Goal: Use online tool/utility: Use online tool/utility

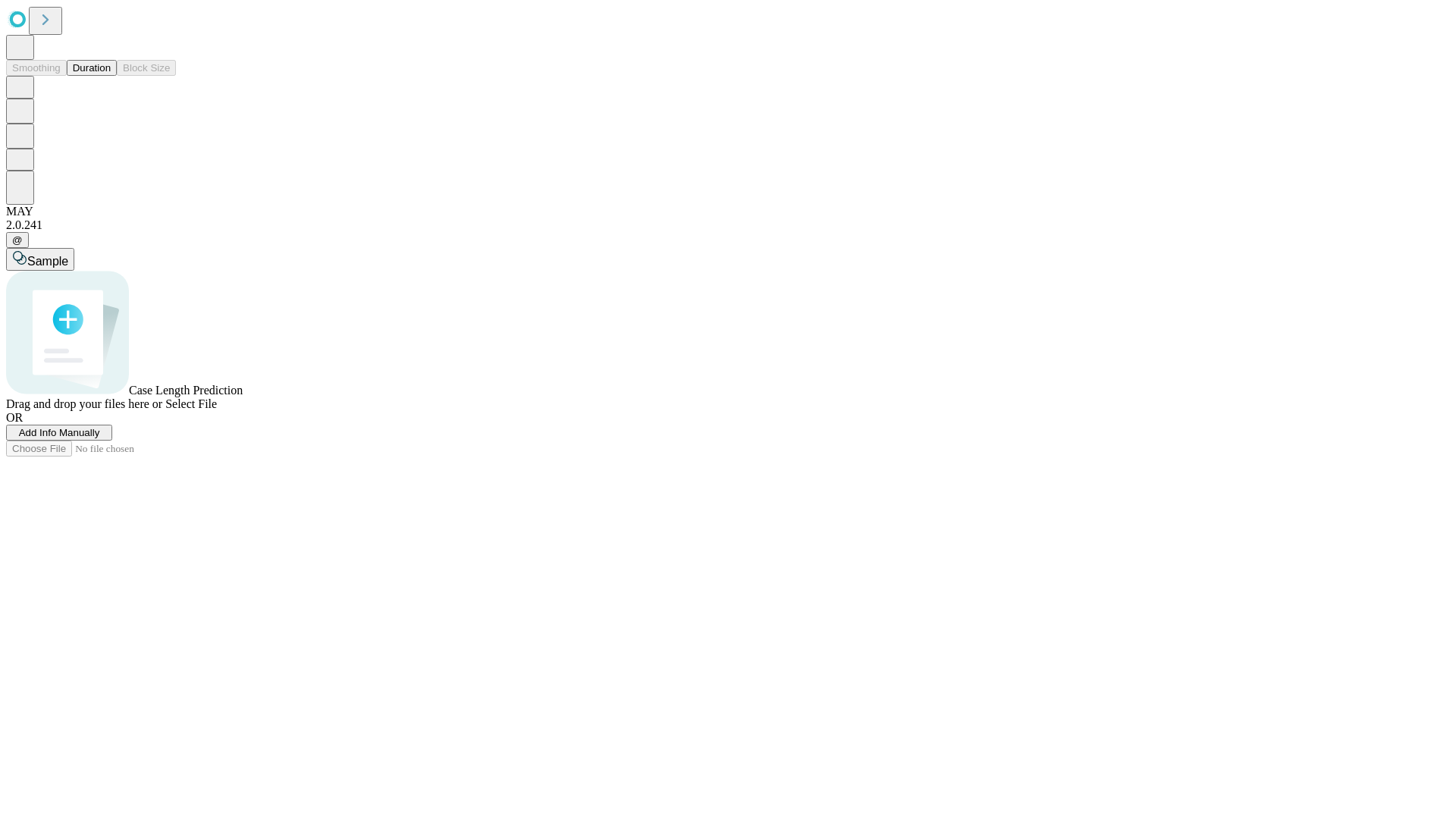
click at [111, 76] on button "Duration" at bounding box center [92, 68] width 50 height 16
click at [217, 410] on span "Select File" at bounding box center [192, 403] width 52 height 13
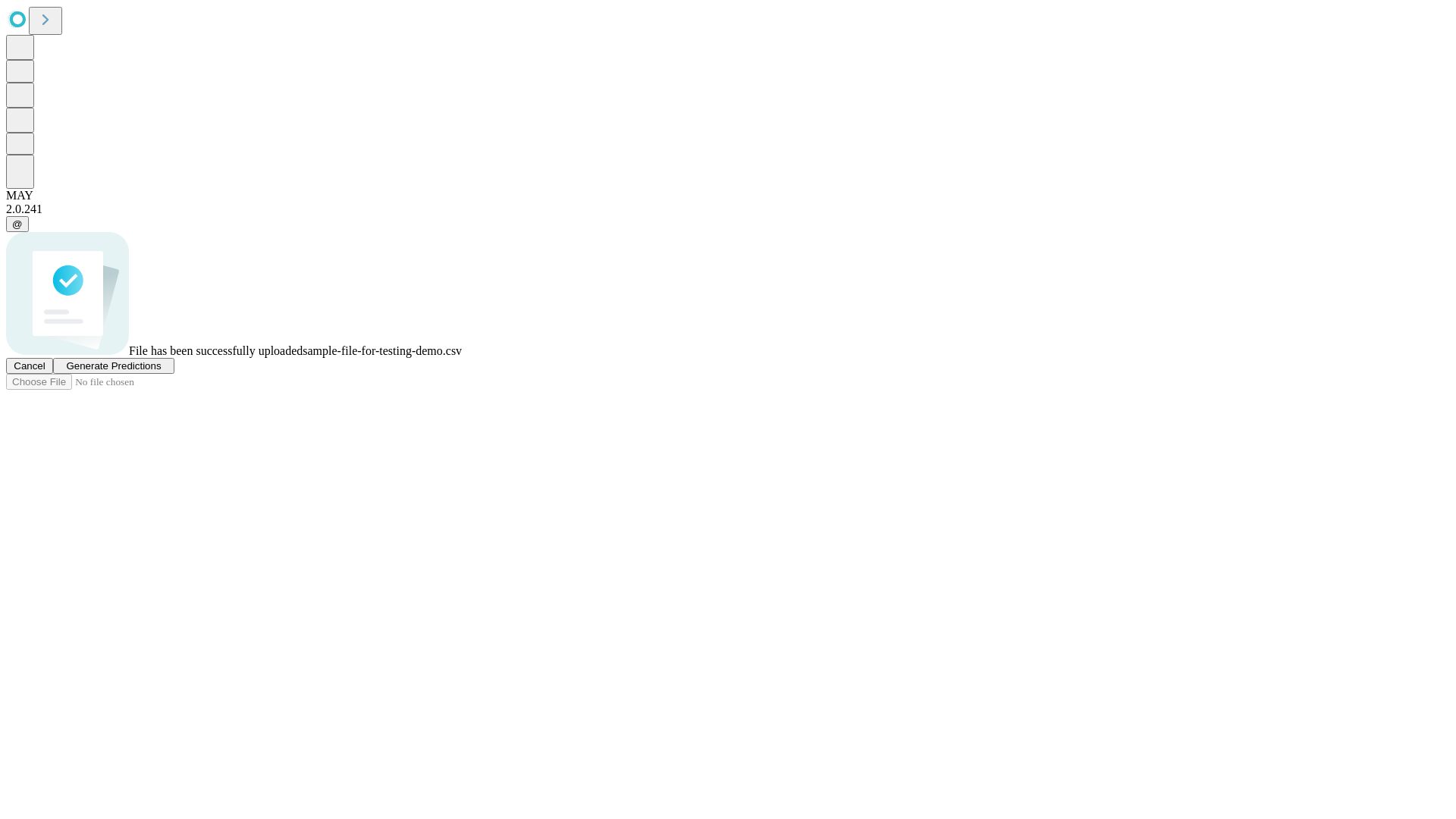
click at [161, 371] on span "Generate Predictions" at bounding box center [113, 365] width 95 height 11
